Goal: Transaction & Acquisition: Purchase product/service

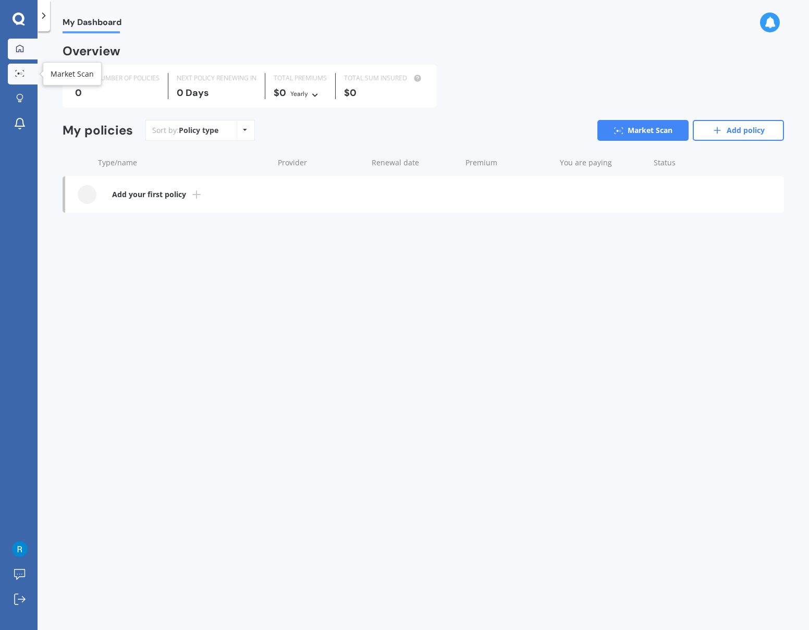
click at [32, 73] on link "Market Scan" at bounding box center [23, 74] width 30 height 21
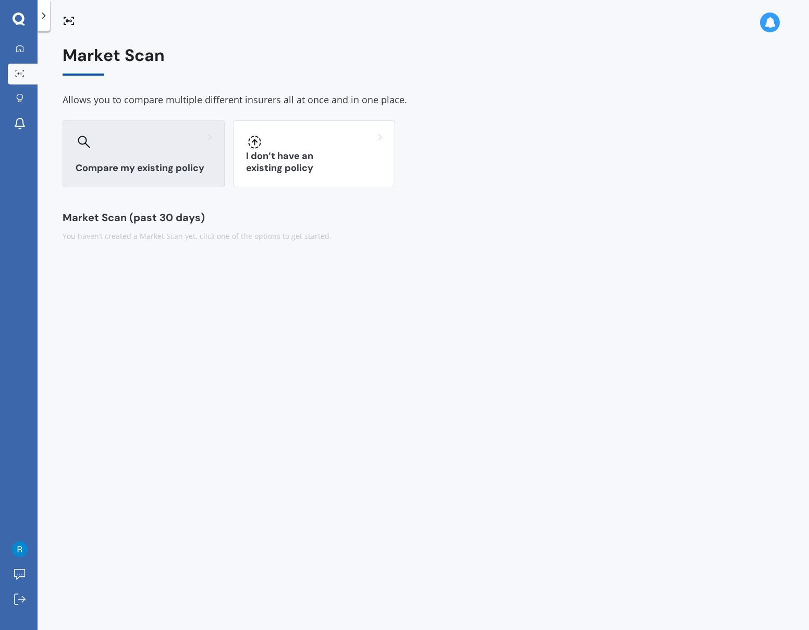
click at [142, 157] on div "Compare my existing policy" at bounding box center [144, 153] width 162 height 67
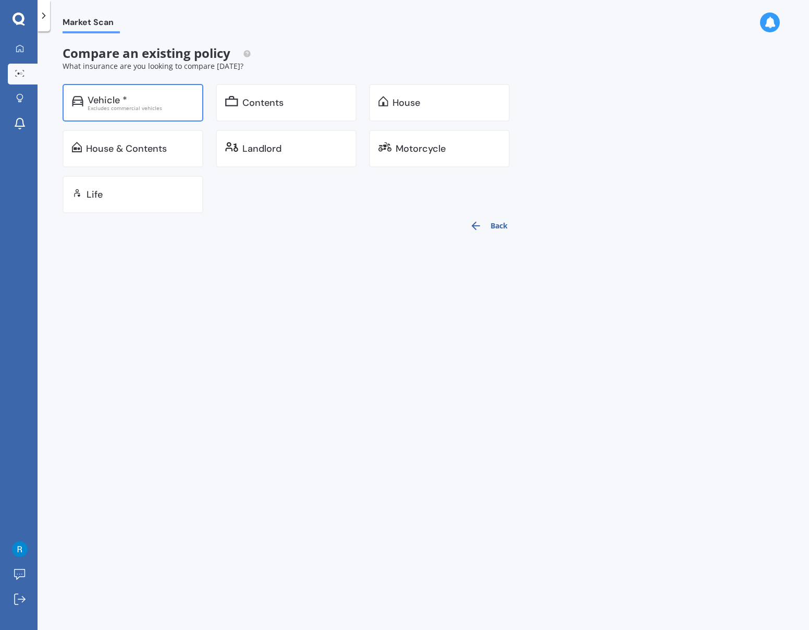
click at [130, 102] on div "Vehicle *" at bounding box center [141, 100] width 106 height 10
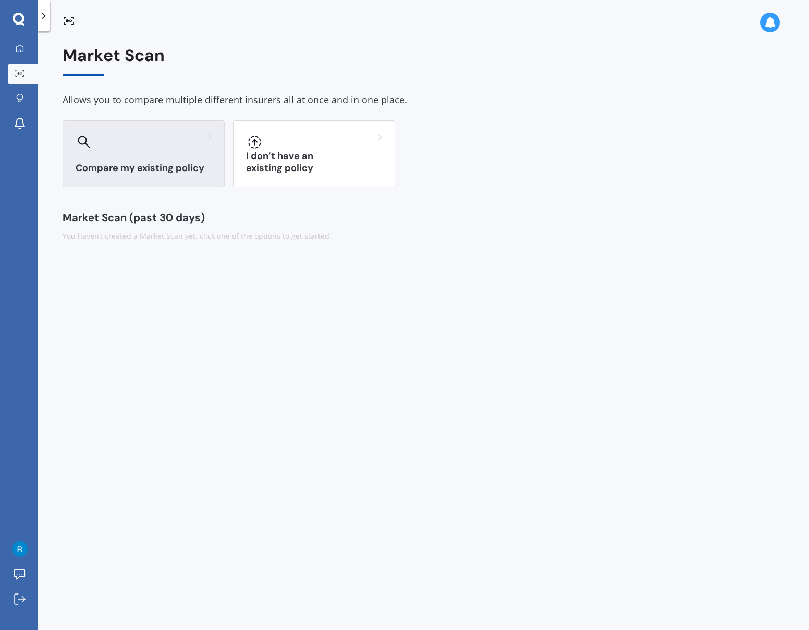
click at [166, 171] on h3 "Compare my existing policy" at bounding box center [144, 168] width 136 height 12
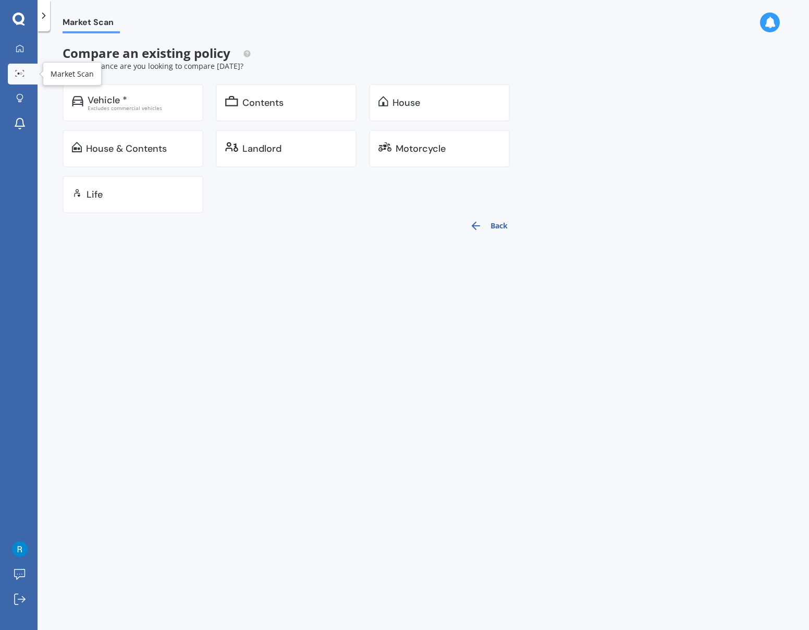
click at [24, 74] on icon at bounding box center [19, 73] width 9 height 7
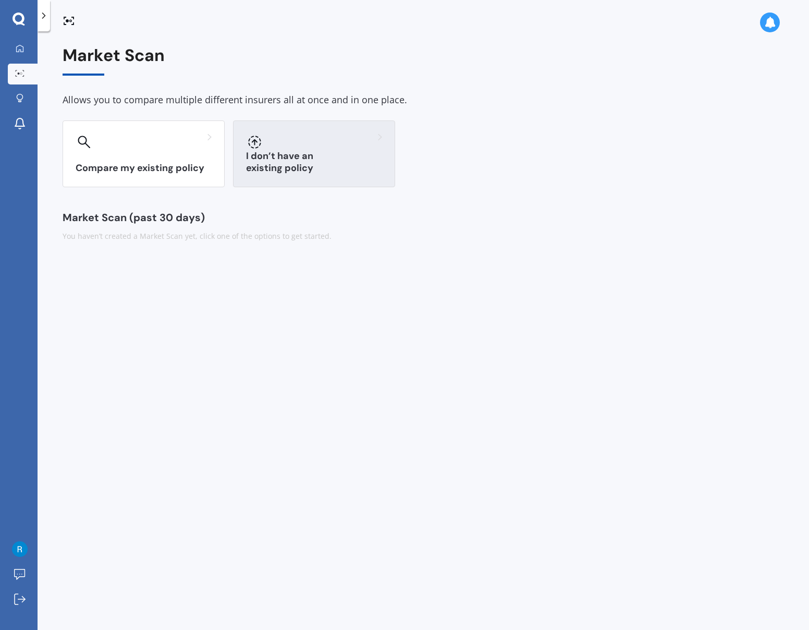
click at [326, 149] on div at bounding box center [314, 141] width 136 height 17
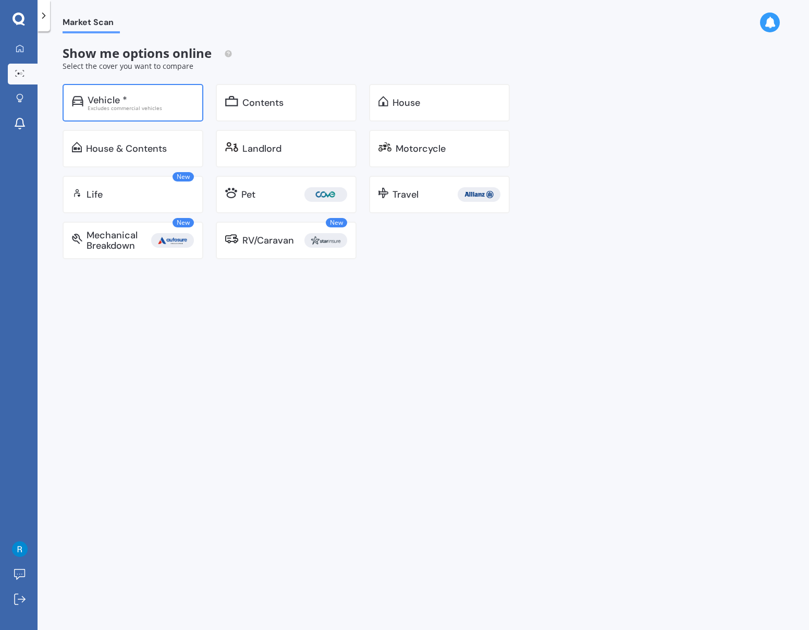
click at [127, 107] on div "Excludes commercial vehicles" at bounding box center [141, 107] width 106 height 5
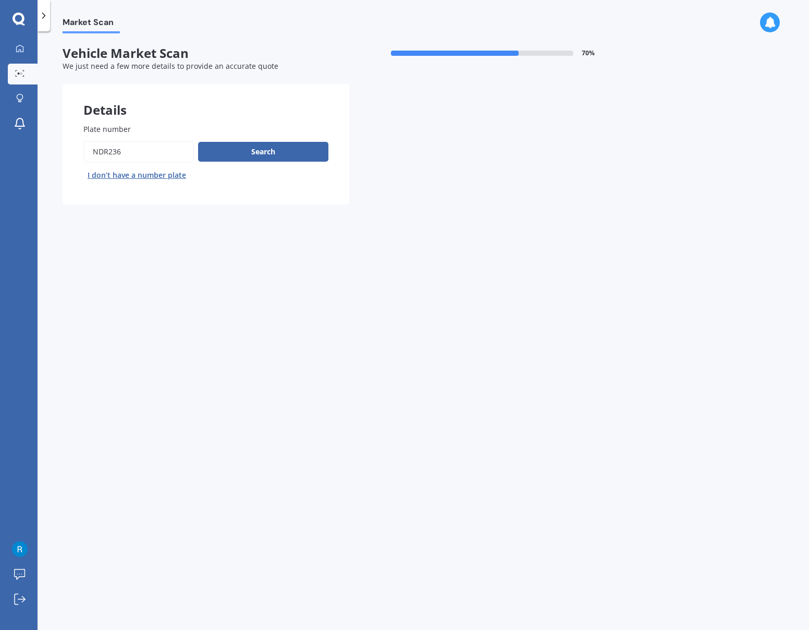
click at [113, 164] on div "Search I don’t have a number plate" at bounding box center [205, 162] width 245 height 43
click at [118, 157] on input "Plate number" at bounding box center [138, 152] width 111 height 22
paste input "rego"
type input "qcj881"
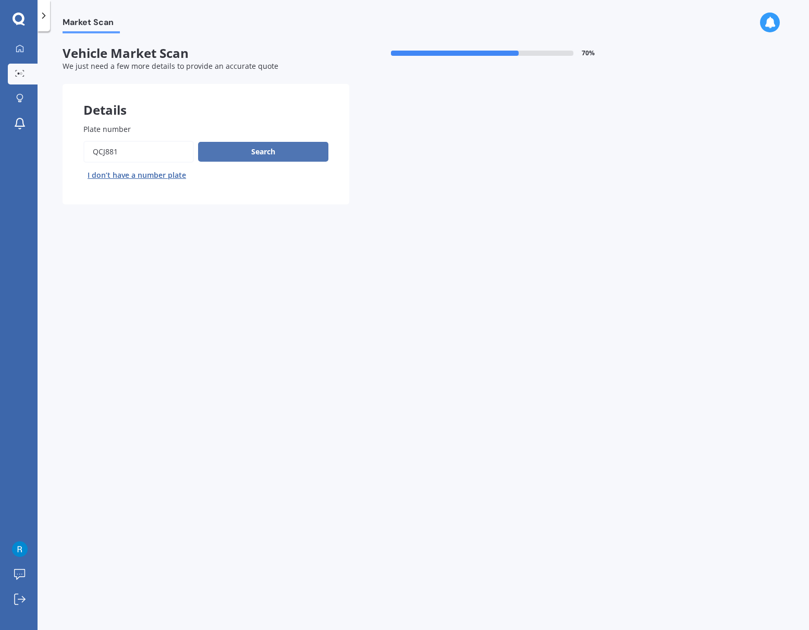
click at [275, 149] on button "Search" at bounding box center [263, 152] width 130 height 20
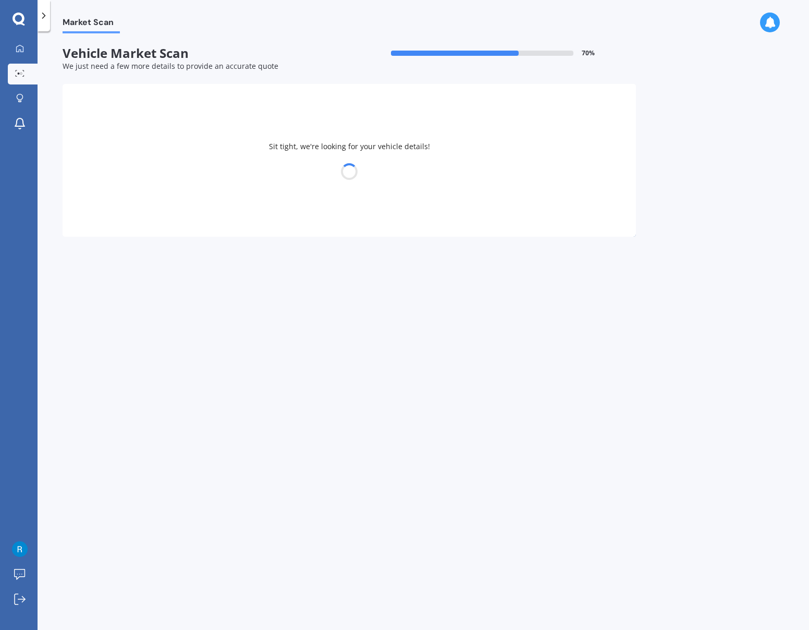
select select "HONDA"
select select "FIT"
select select "30"
select select "09"
select select "1992"
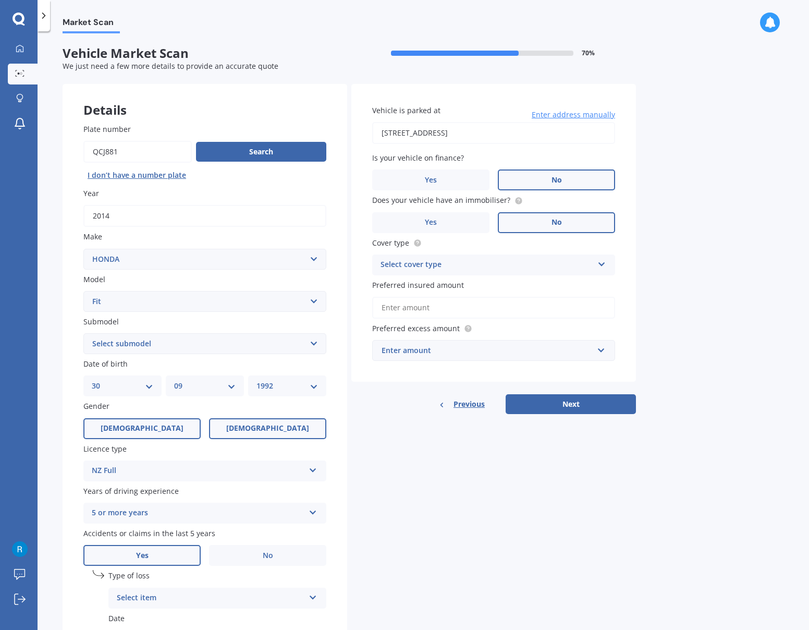
click at [156, 425] on label "[DEMOGRAPHIC_DATA]" at bounding box center [141, 428] width 117 height 21
click at [0, 0] on input "[DEMOGRAPHIC_DATA]" at bounding box center [0, 0] width 0 height 0
click at [142, 391] on select "DD 01 02 03 04 05 06 07 08 09 10 11 12 13 14 15 16 17 18 19 20 21 22 23 24 25 2…" at bounding box center [123, 385] width 62 height 11
select select "20"
click at [92, 380] on select "DD 01 02 03 04 05 06 07 08 09 10 11 12 13 14 15 16 17 18 19 20 21 22 23 24 25 2…" at bounding box center [123, 385] width 62 height 11
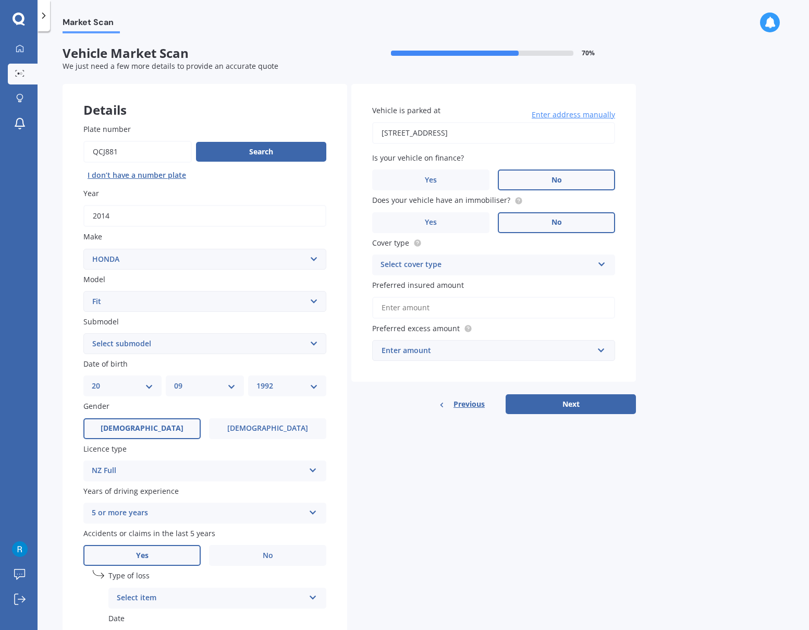
click at [190, 388] on select "MM 01 02 03 04 05 06 07 08 09 10 11 12" at bounding box center [205, 385] width 62 height 11
select select "10"
click at [174, 380] on select "MM 01 02 03 04 05 06 07 08 09 10 11 12" at bounding box center [205, 385] width 62 height 11
click at [274, 378] on div "YYYY 2025 2024 2023 2022 2021 2020 2019 2018 2017 2016 2015 2014 2013 2012 2011…" at bounding box center [287, 385] width 78 height 21
click at [282, 386] on select "YYYY 2025 2024 2023 2022 2021 2020 2019 2018 2017 2016 2015 2014 2013 2012 2011…" at bounding box center [288, 385] width 62 height 11
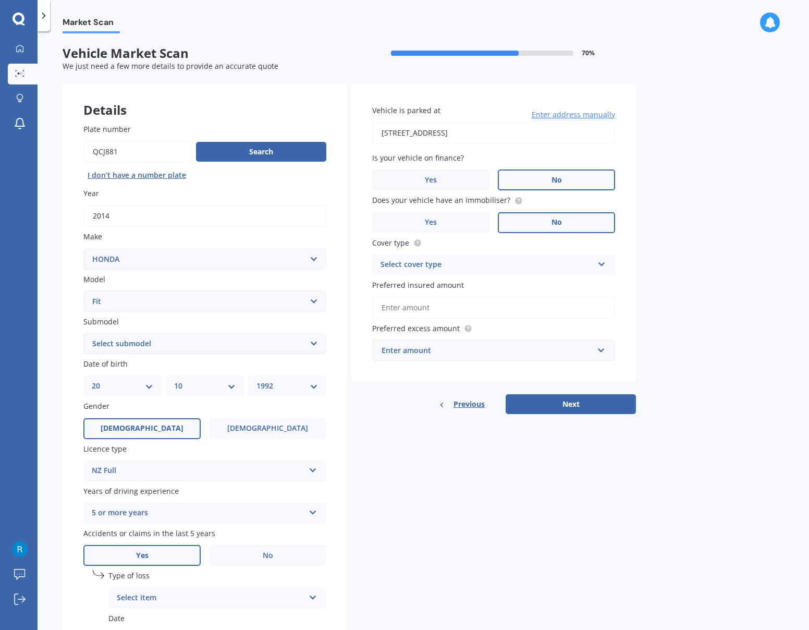
select select "1993"
click at [257, 380] on select "YYYY 2025 2024 2023 2022 2021 2020 2019 2018 2017 2016 2015 2014 2013 2012 2011…" at bounding box center [288, 385] width 62 height 11
click at [332, 474] on div "Plate number Search I don’t have a number plate Year [DATE] Make Select make AC…" at bounding box center [205, 401] width 285 height 597
click at [245, 550] on label "No" at bounding box center [267, 555] width 117 height 21
click at [0, 0] on input "No" at bounding box center [0, 0] width 0 height 0
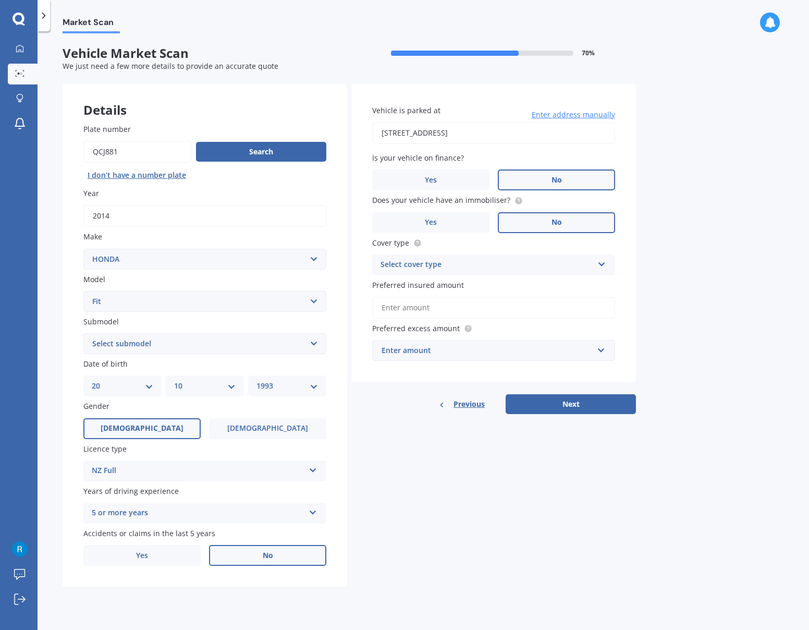
click at [493, 266] on div "Select cover type" at bounding box center [487, 265] width 213 height 13
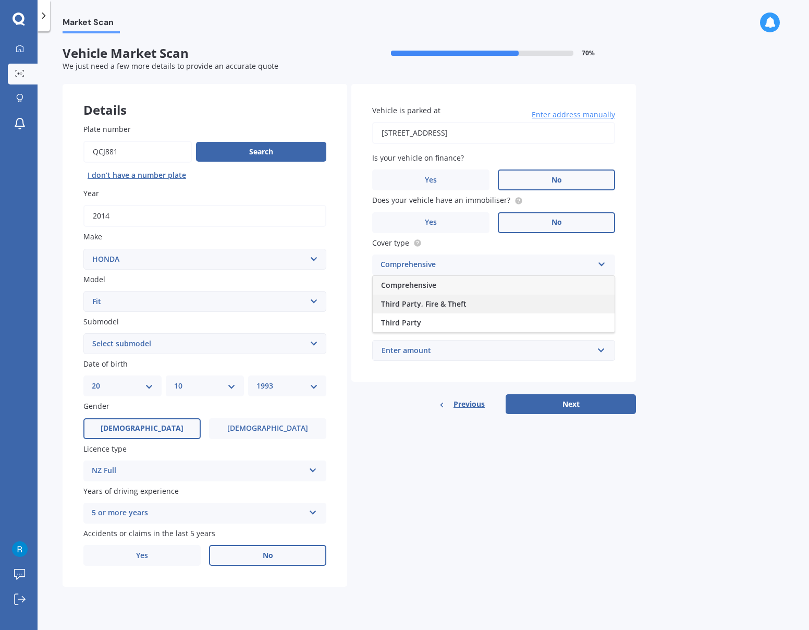
click at [444, 312] on div "Third Party, Fire & Theft" at bounding box center [494, 304] width 242 height 19
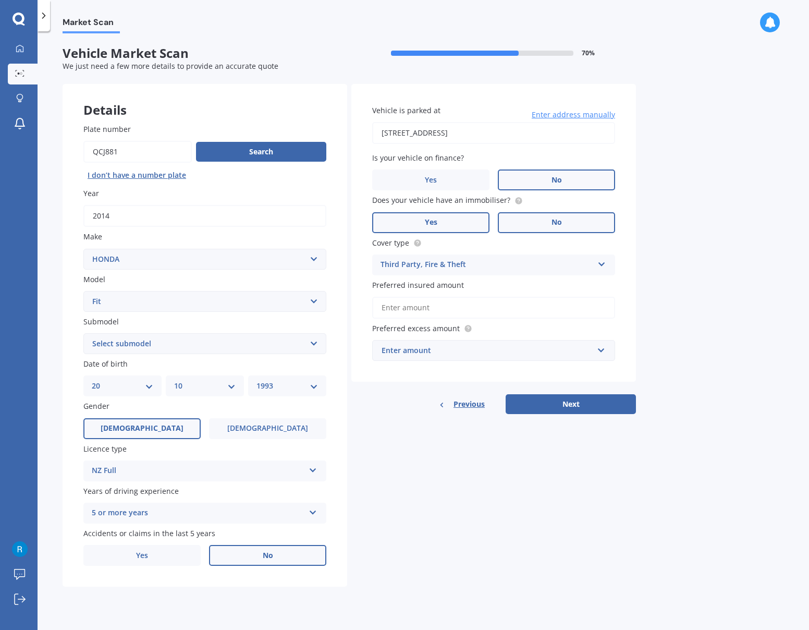
click at [441, 221] on label "Yes" at bounding box center [430, 222] width 117 height 21
click at [0, 0] on input "Yes" at bounding box center [0, 0] width 0 height 0
click at [549, 214] on label "No" at bounding box center [556, 222] width 117 height 21
click at [0, 0] on input "No" at bounding box center [0, 0] width 0 height 0
click at [591, 407] on button "Next" at bounding box center [571, 404] width 130 height 20
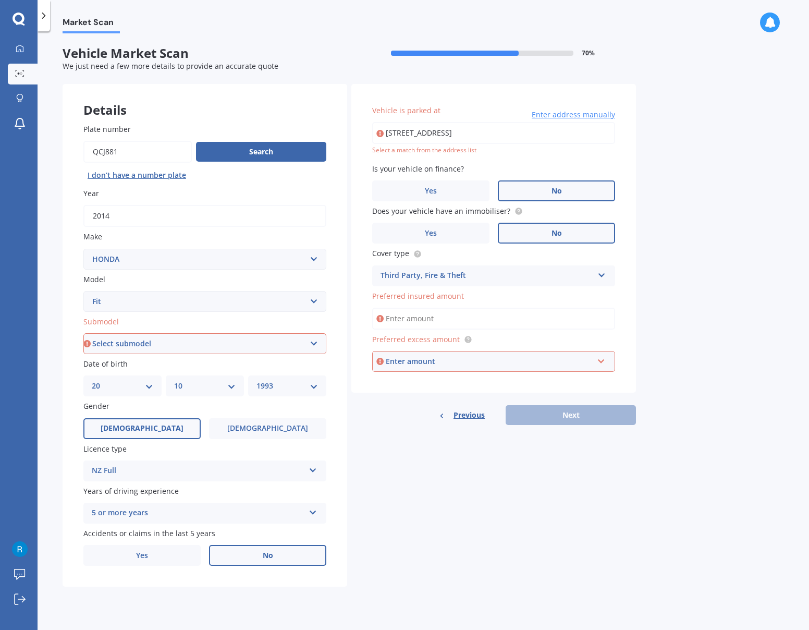
click at [447, 327] on input "Preferred insured amount" at bounding box center [493, 319] width 243 height 22
click at [651, 326] on div "Market Scan Vehicle Market Scan 70 % We just need a few more details to provide…" at bounding box center [424, 332] width 772 height 599
click at [493, 314] on input "Preferred insured amount" at bounding box center [493, 319] width 243 height 22
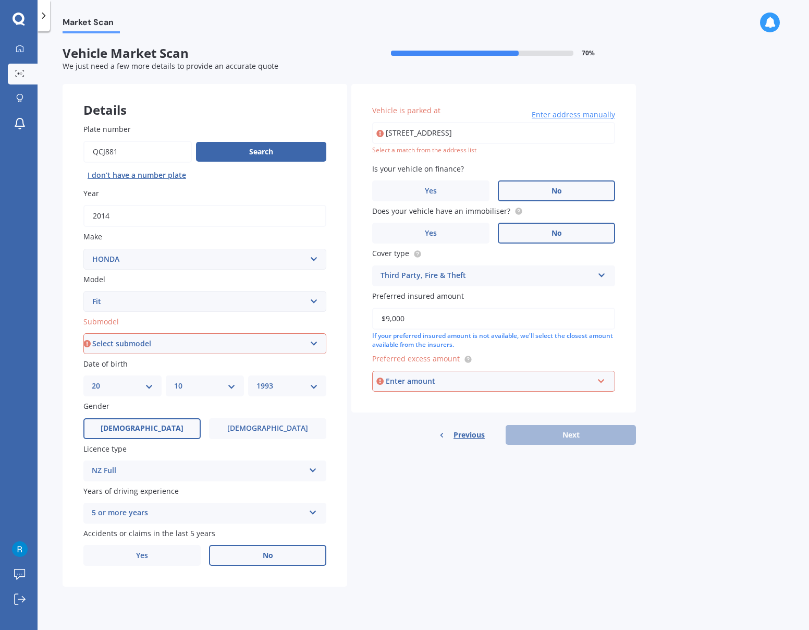
type input "$9,000"
click at [671, 350] on div "Market Scan Vehicle Market Scan 70 % We just need a few more details to provide…" at bounding box center [424, 332] width 772 height 599
click at [515, 386] on div "Enter amount" at bounding box center [490, 380] width 208 height 11
click at [430, 439] on div "$500" at bounding box center [494, 439] width 242 height 19
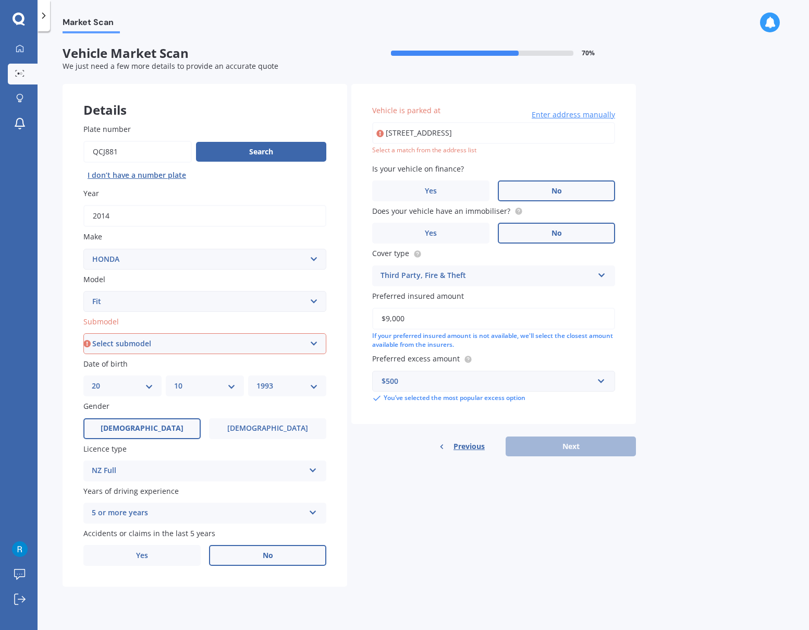
click at [470, 513] on div "Details Plate number Search I don’t have a number plate Year [DATE] Make Select…" at bounding box center [350, 335] width 574 height 503
click at [174, 337] on select "Select submodel Diesel EV Hybrid Petrol" at bounding box center [204, 343] width 243 height 21
select select "HYBRID"
click at [83, 333] on select "Select submodel Diesel EV Hybrid Petrol" at bounding box center [204, 343] width 243 height 21
click at [527, 507] on div "Details Plate number Search I don’t have a number plate Year [DATE] Make Select…" at bounding box center [350, 335] width 574 height 503
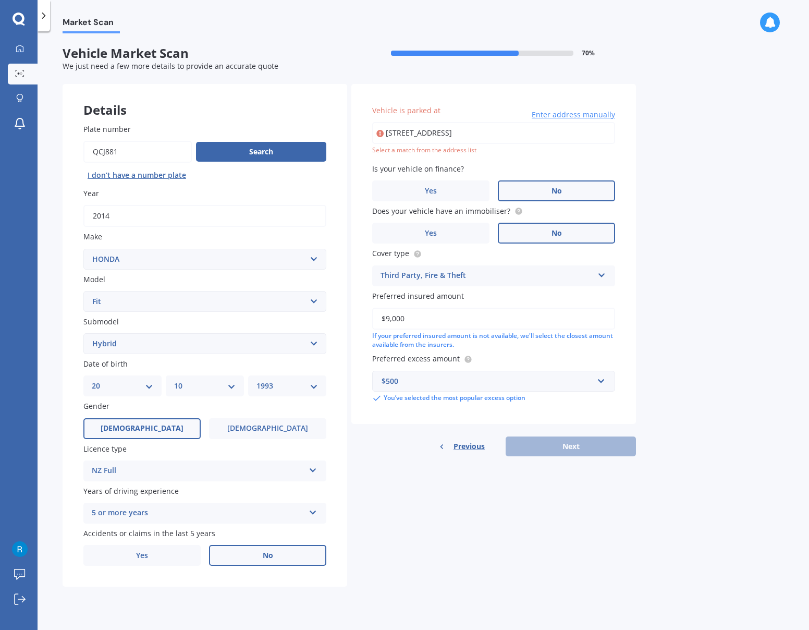
type input "[STREET_ADDRESS]"
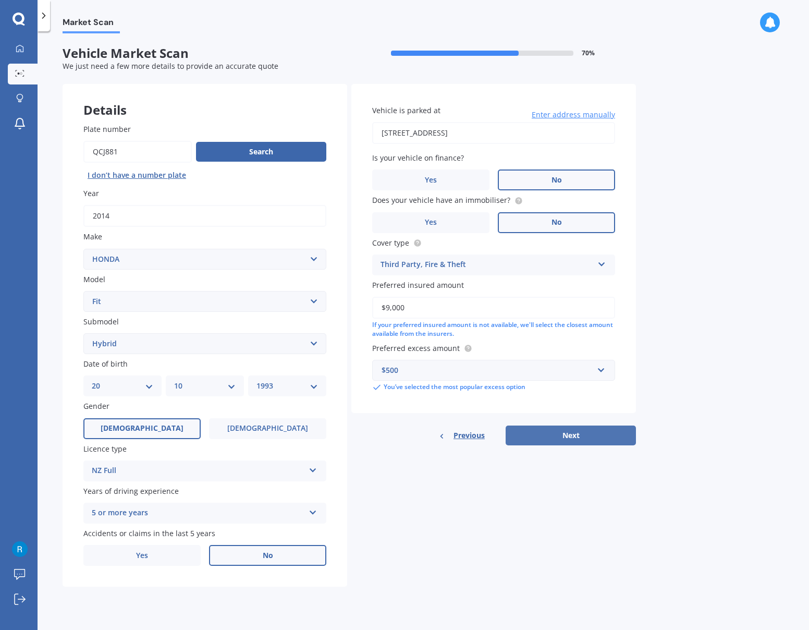
click at [582, 440] on button "Next" at bounding box center [571, 435] width 130 height 20
select select "20"
select select "10"
select select "1993"
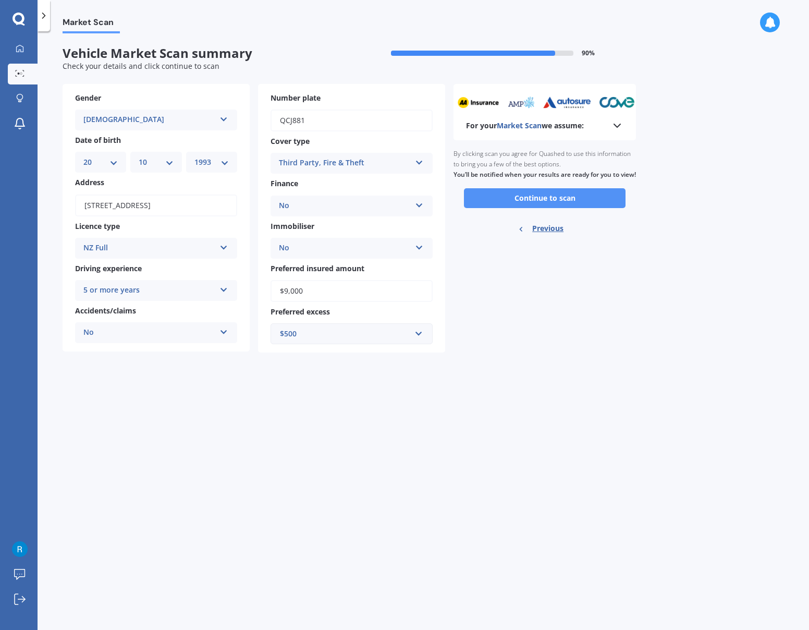
click at [537, 205] on button "Continue to scan" at bounding box center [545, 198] width 162 height 20
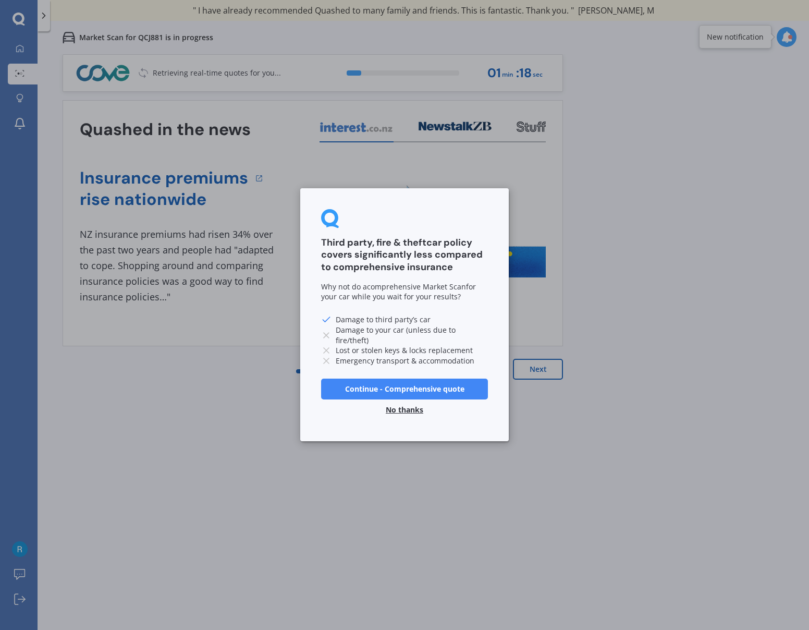
click at [402, 408] on button "No thanks" at bounding box center [405, 410] width 50 height 21
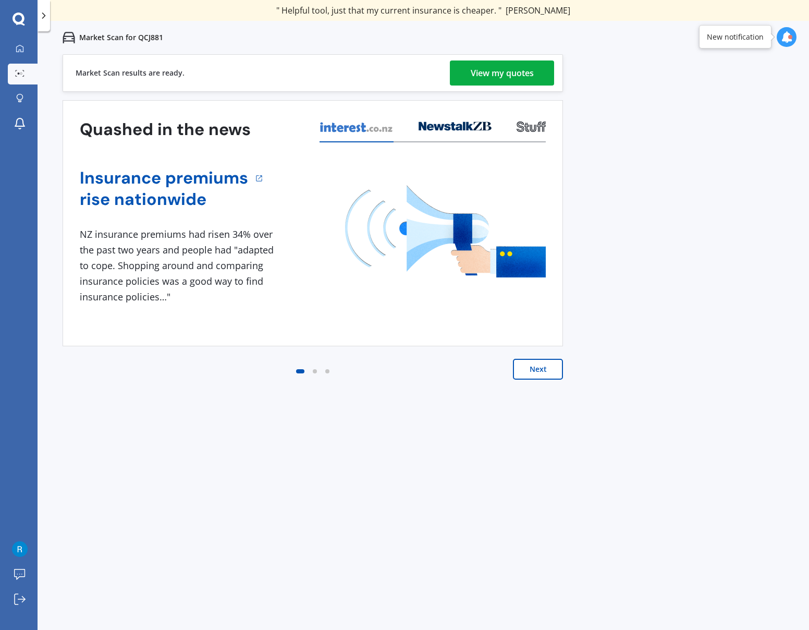
click at [512, 66] on div "View my quotes" at bounding box center [502, 72] width 63 height 25
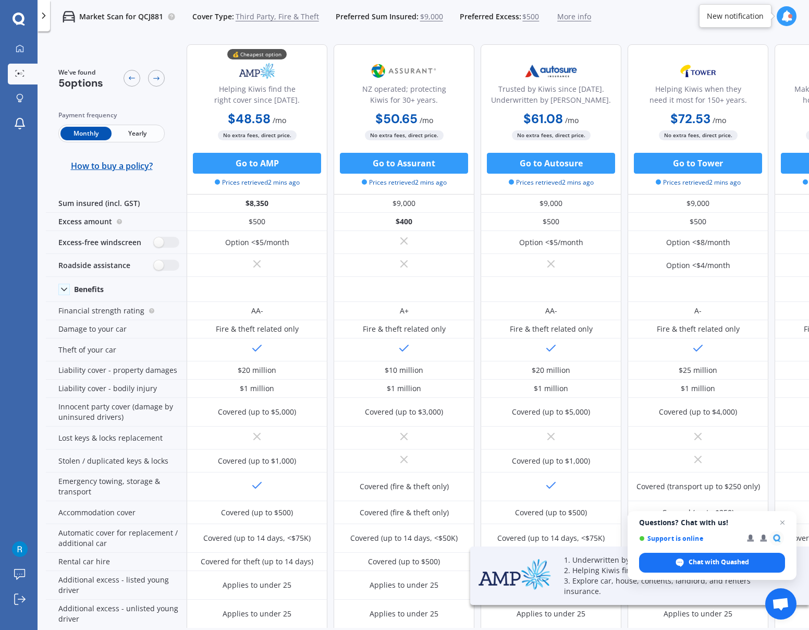
click at [128, 139] on span "Yearly" at bounding box center [137, 134] width 51 height 14
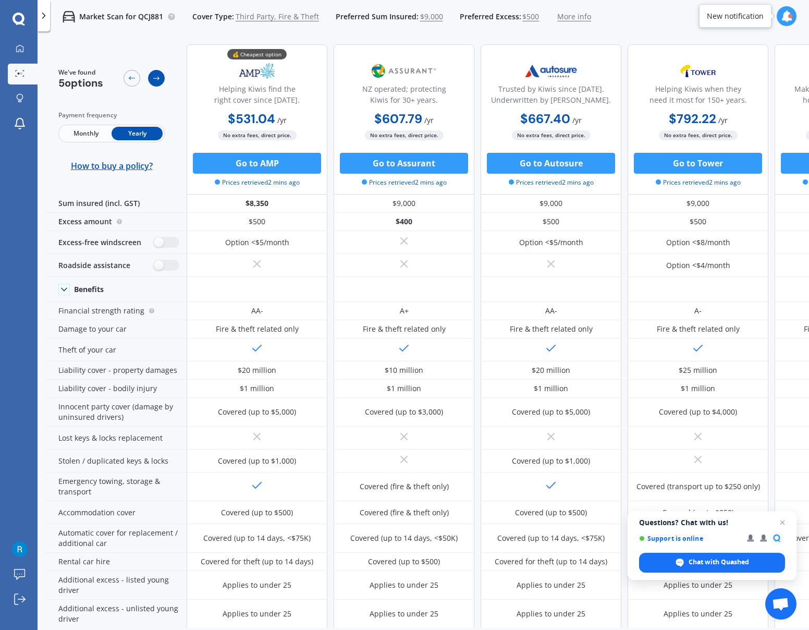
click at [161, 75] on div at bounding box center [156, 78] width 17 height 17
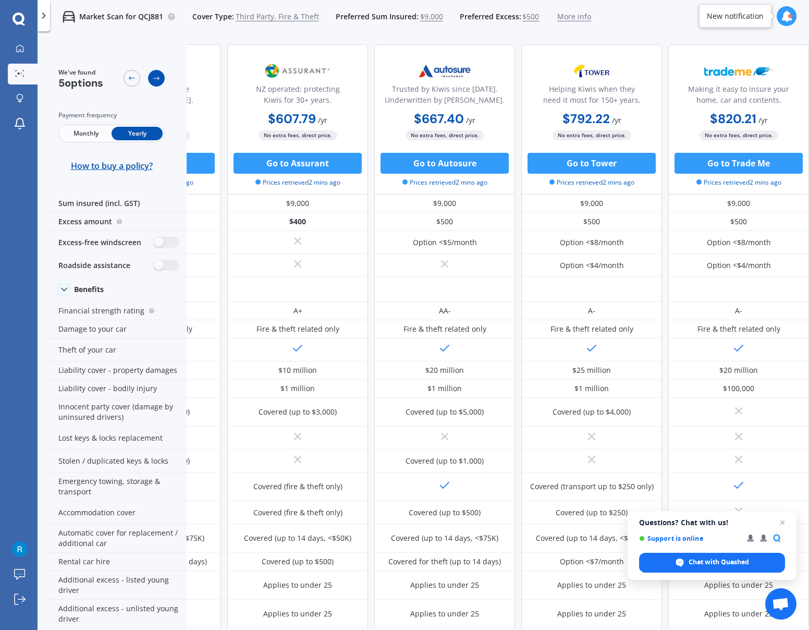
click at [158, 77] on icon at bounding box center [156, 79] width 6 height 4
drag, startPoint x: 158, startPoint y: 77, endPoint x: 135, endPoint y: 79, distance: 23.5
click at [135, 79] on icon at bounding box center [132, 78] width 8 height 8
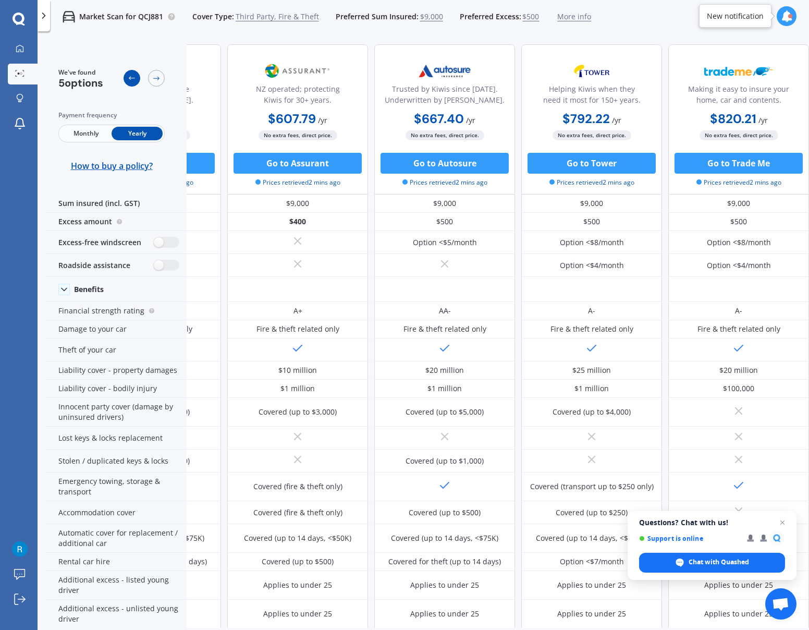
scroll to position [0, 0]
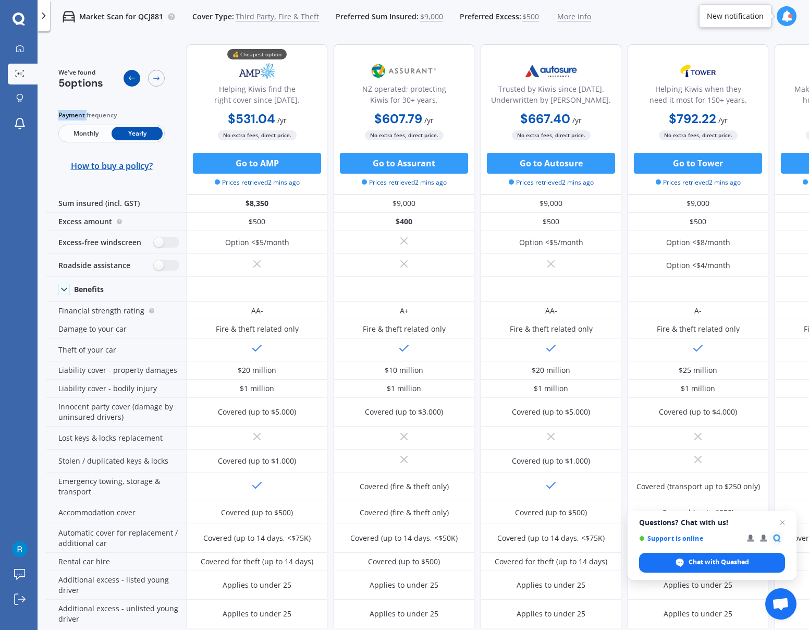
click at [135, 79] on icon at bounding box center [132, 78] width 8 height 8
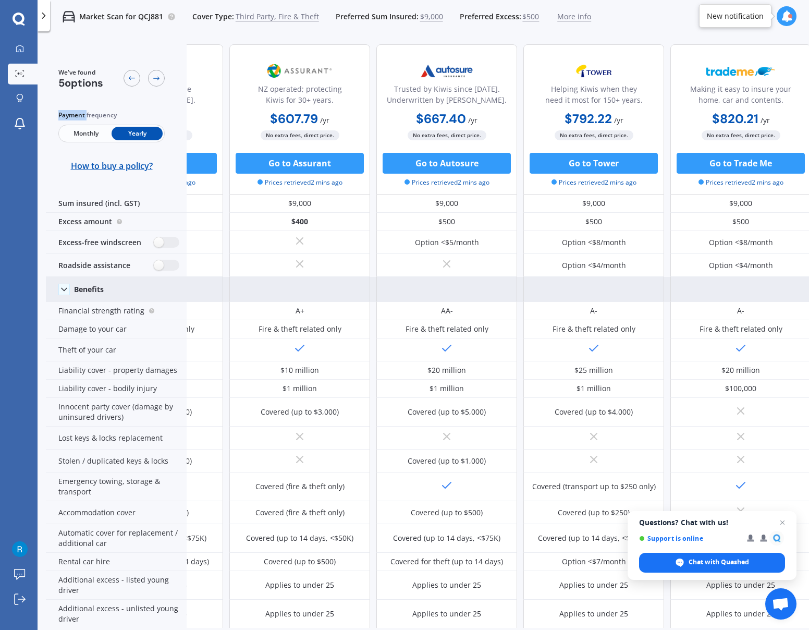
scroll to position [0, 112]
